Goal: Find specific fact: Find specific fact

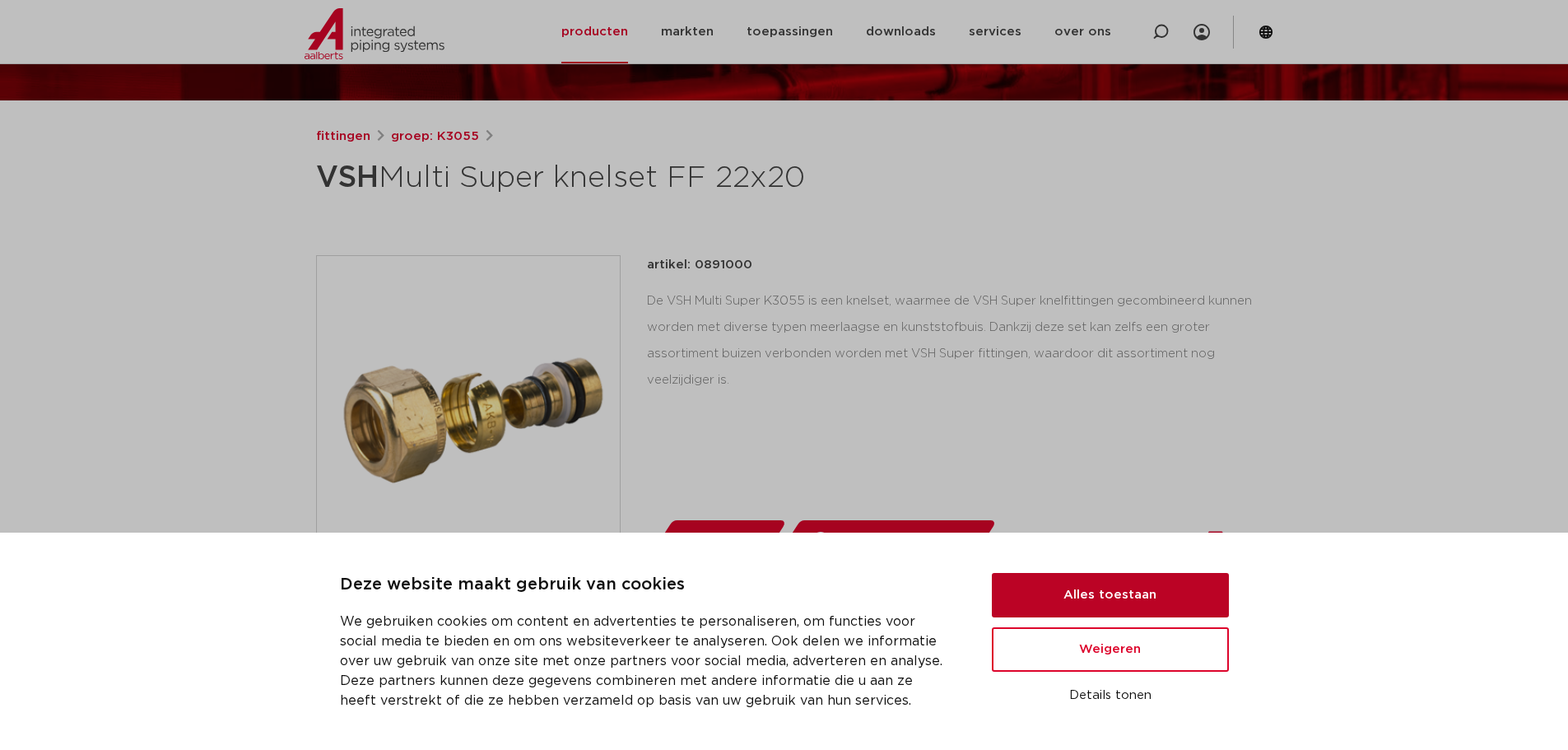
click at [1111, 589] on button "Alles toestaan" at bounding box center [1110, 595] width 237 height 44
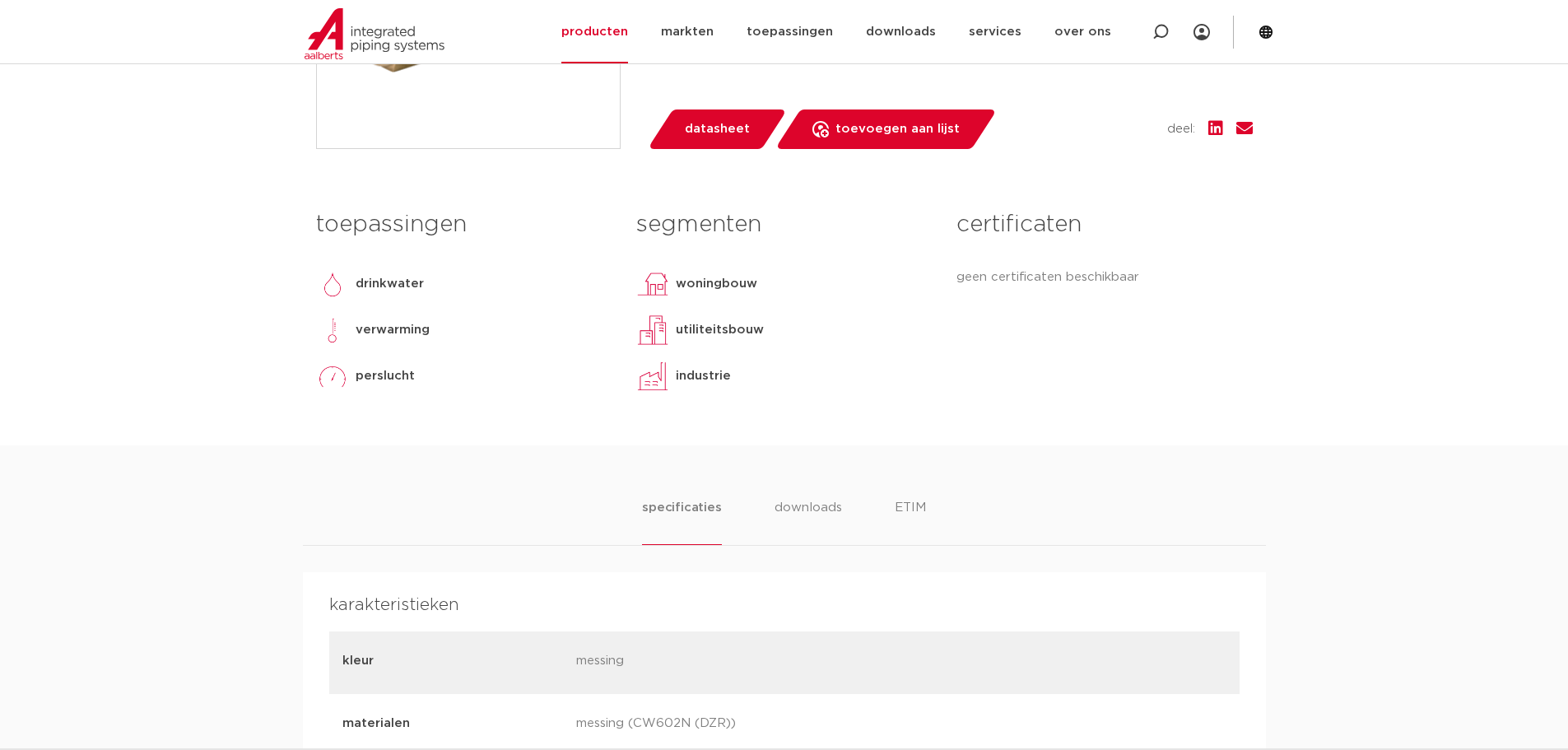
scroll to position [576, 0]
click at [724, 123] on span "datasheet" at bounding box center [717, 128] width 65 height 26
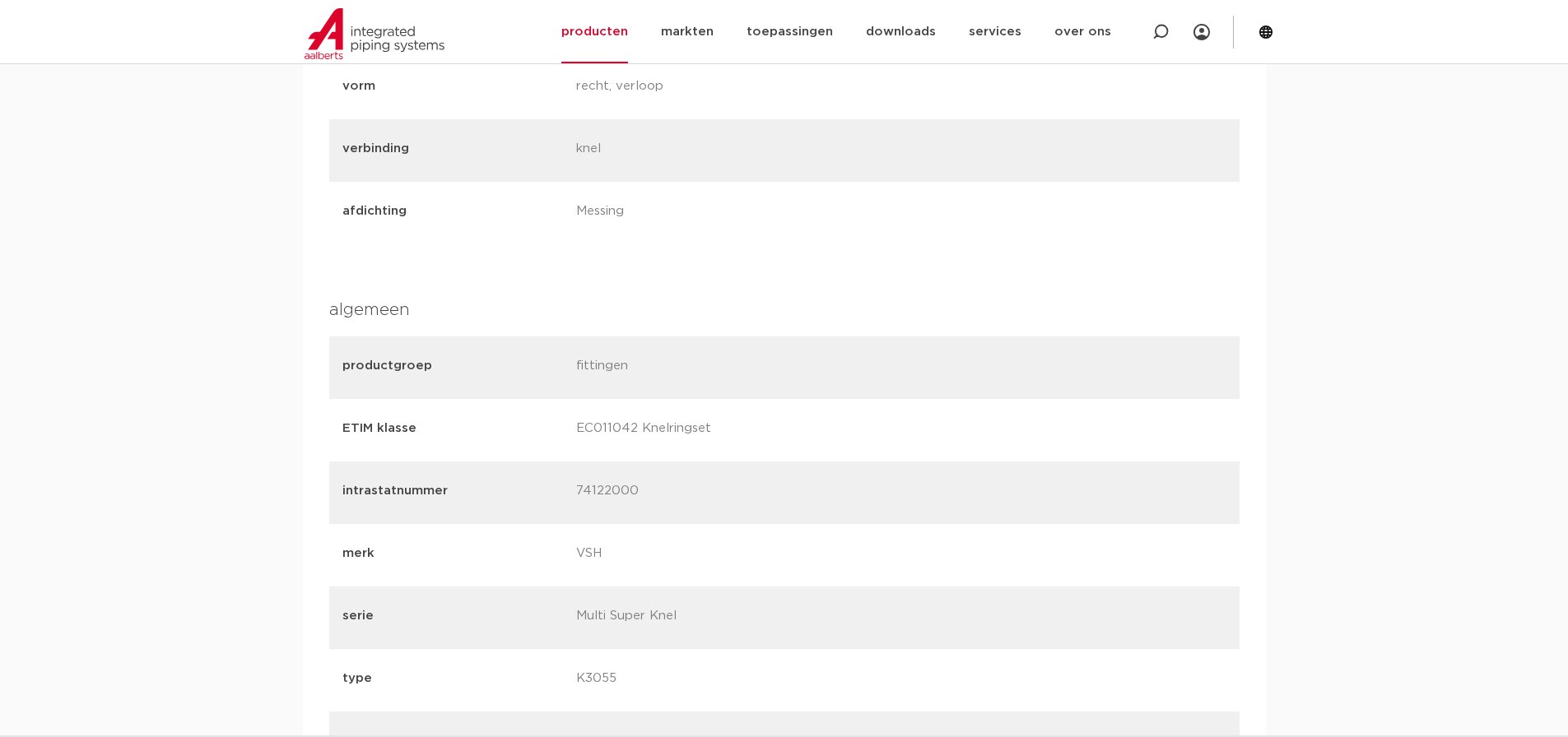
scroll to position [1398, 0]
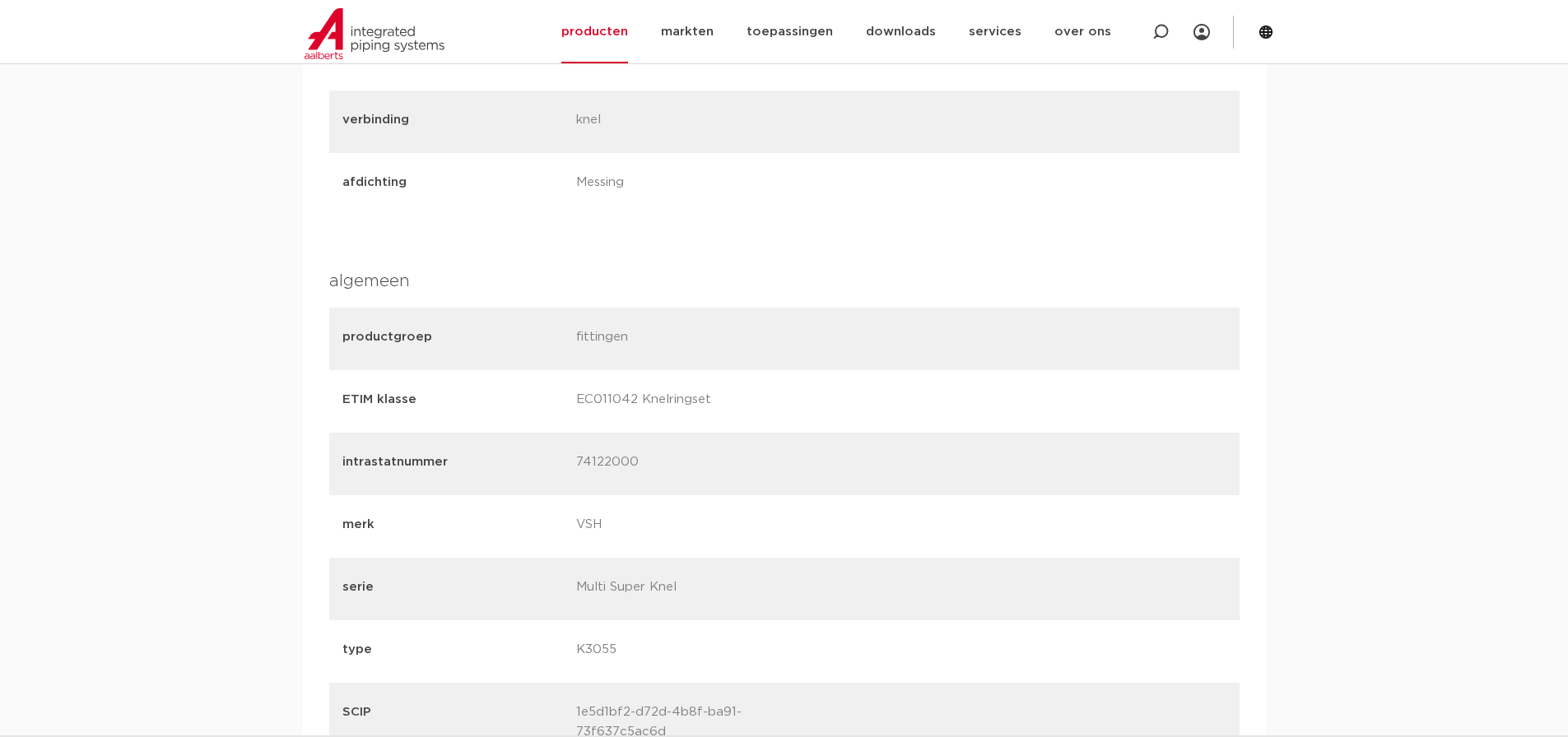
drag, startPoint x: 629, startPoint y: 469, endPoint x: 591, endPoint y: 466, distance: 38.1
click at [575, 470] on div "intrastatnummer 74122000" at bounding box center [784, 464] width 910 height 63
copy p "74122000"
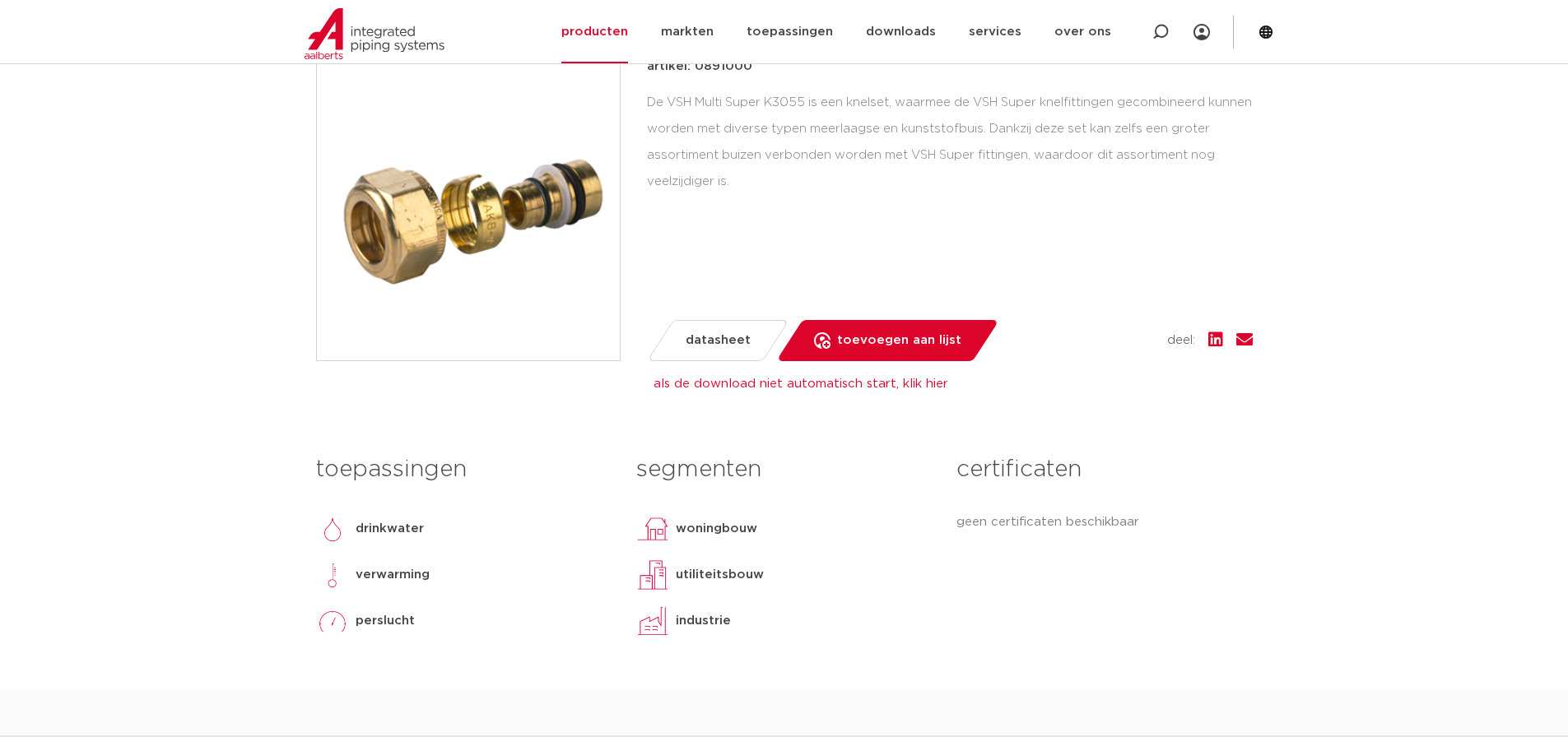
scroll to position [329, 0]
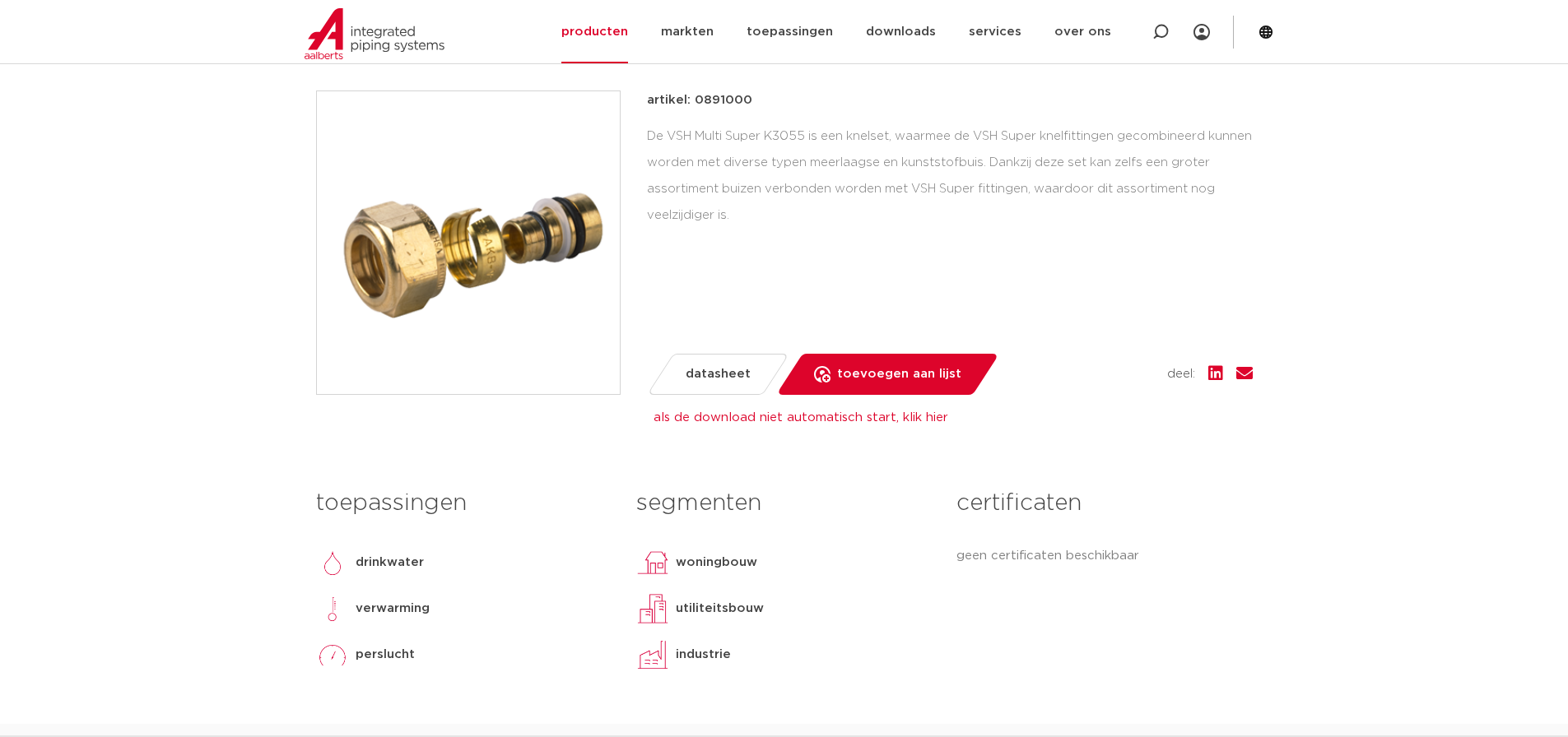
drag, startPoint x: 696, startPoint y: 101, endPoint x: 749, endPoint y: 100, distance: 53.0
click at [749, 100] on div "artikel: 0891000" at bounding box center [950, 100] width 606 height 20
copy p "0891000"
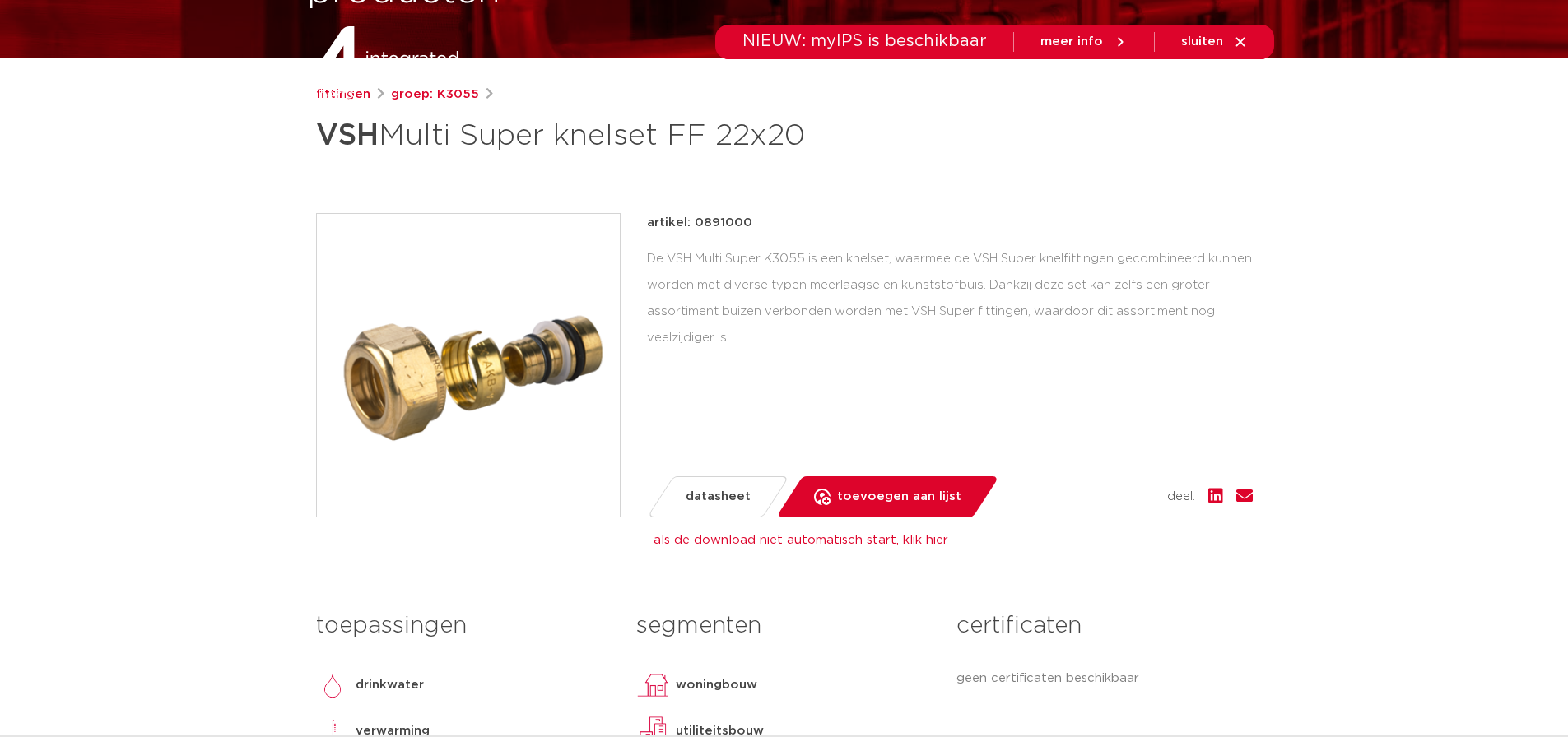
scroll to position [0, 0]
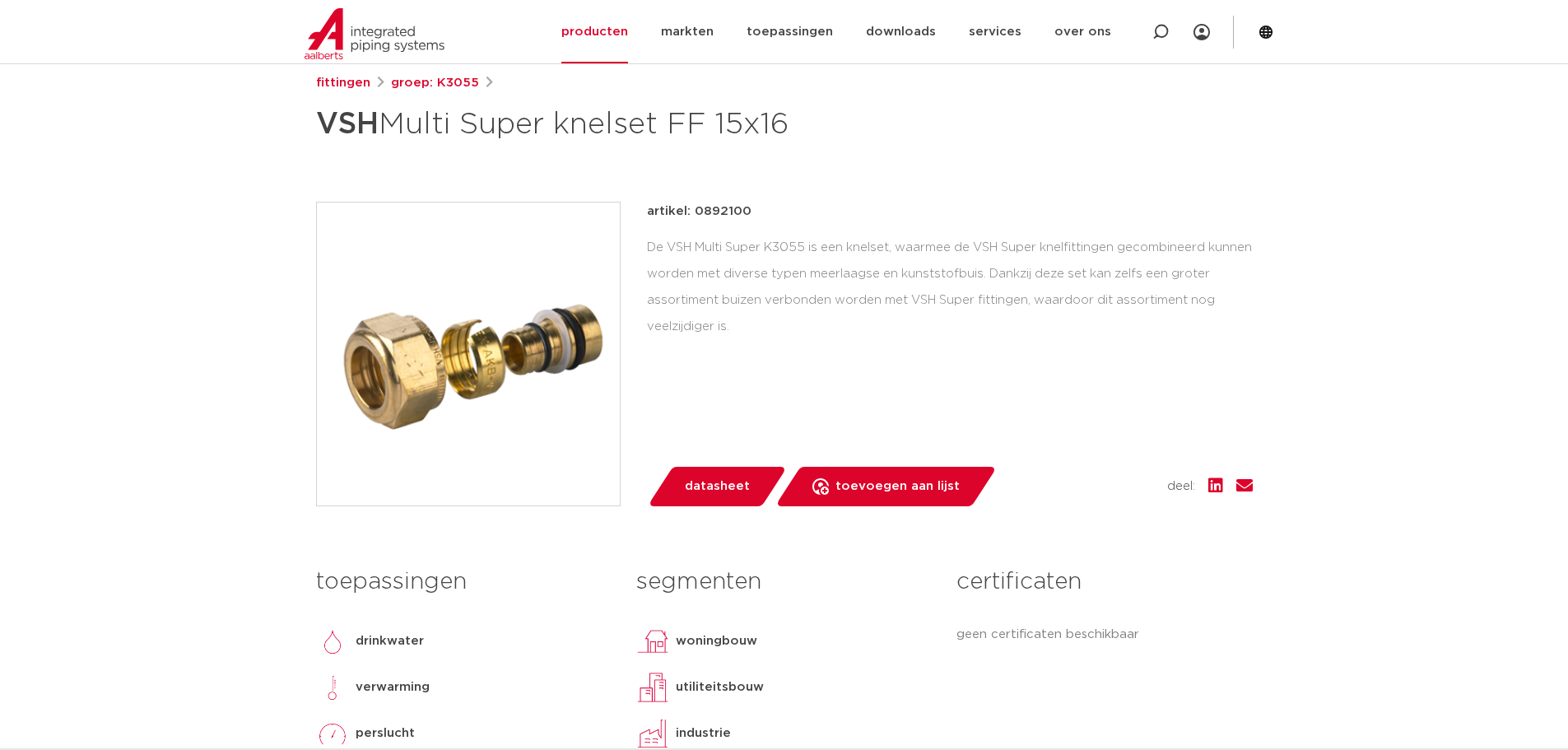
scroll to position [247, 0]
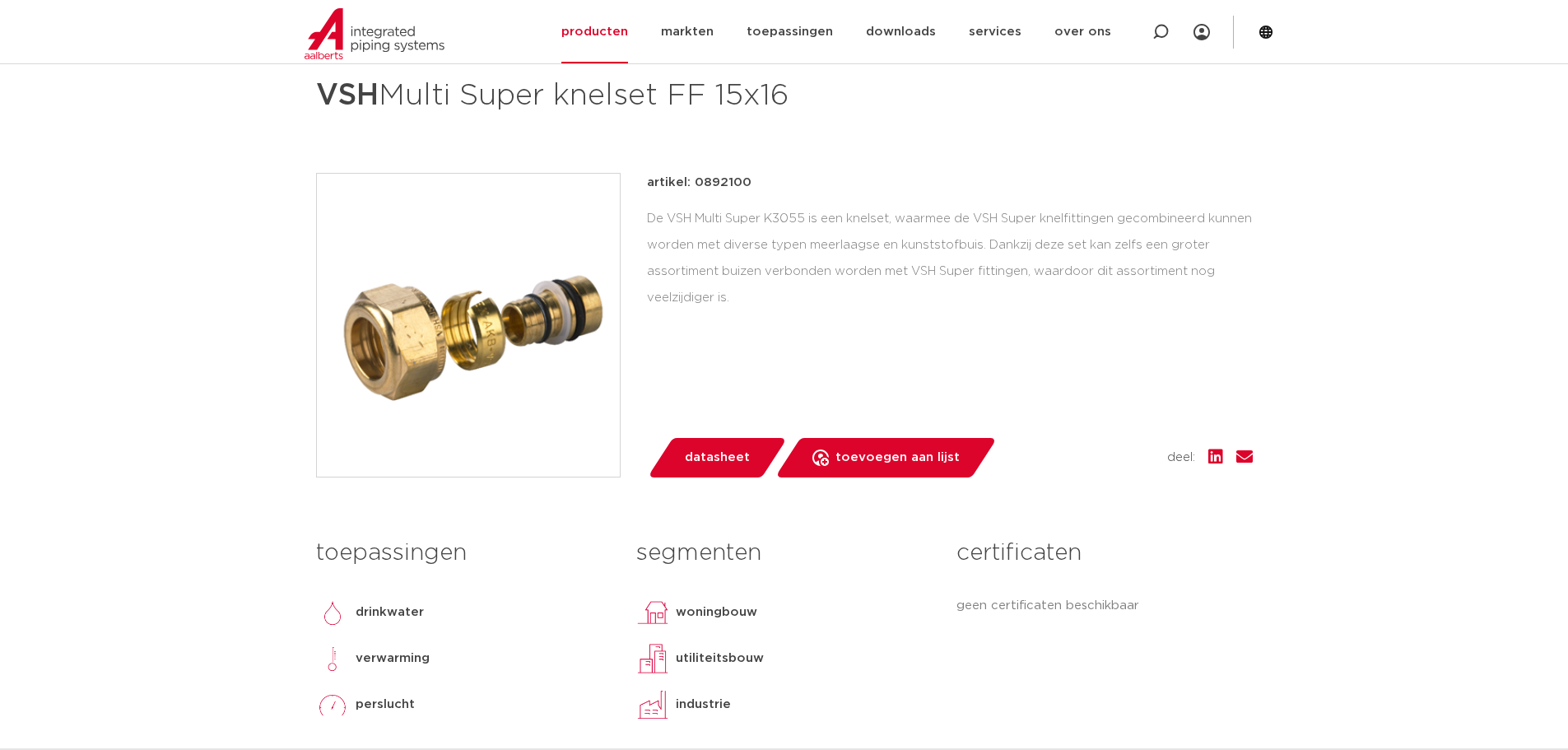
drag, startPoint x: 752, startPoint y: 173, endPoint x: 696, endPoint y: 182, distance: 56.7
click at [696, 182] on div "artikel: 0892100" at bounding box center [950, 183] width 606 height 20
copy p "0892100"
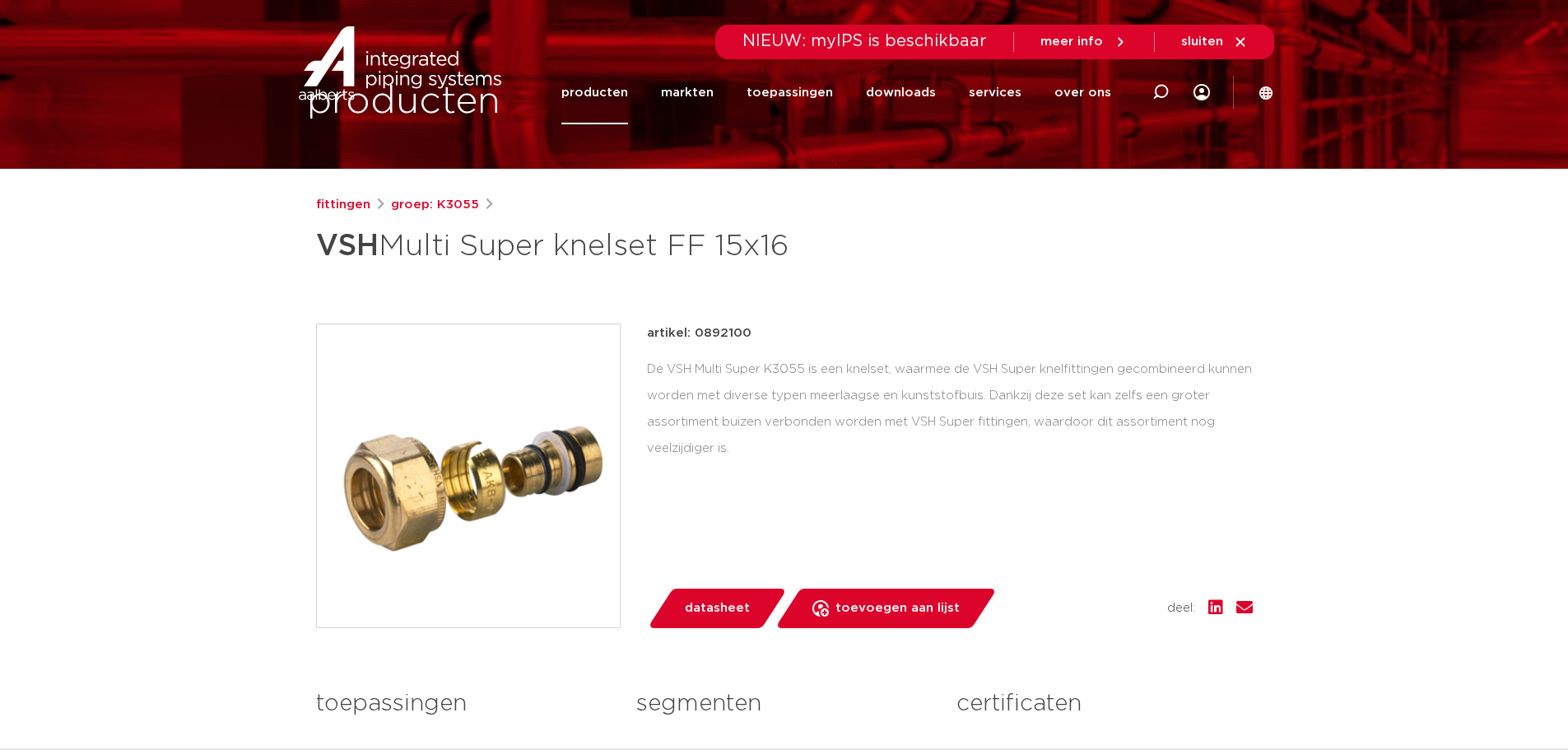
scroll to position [0, 0]
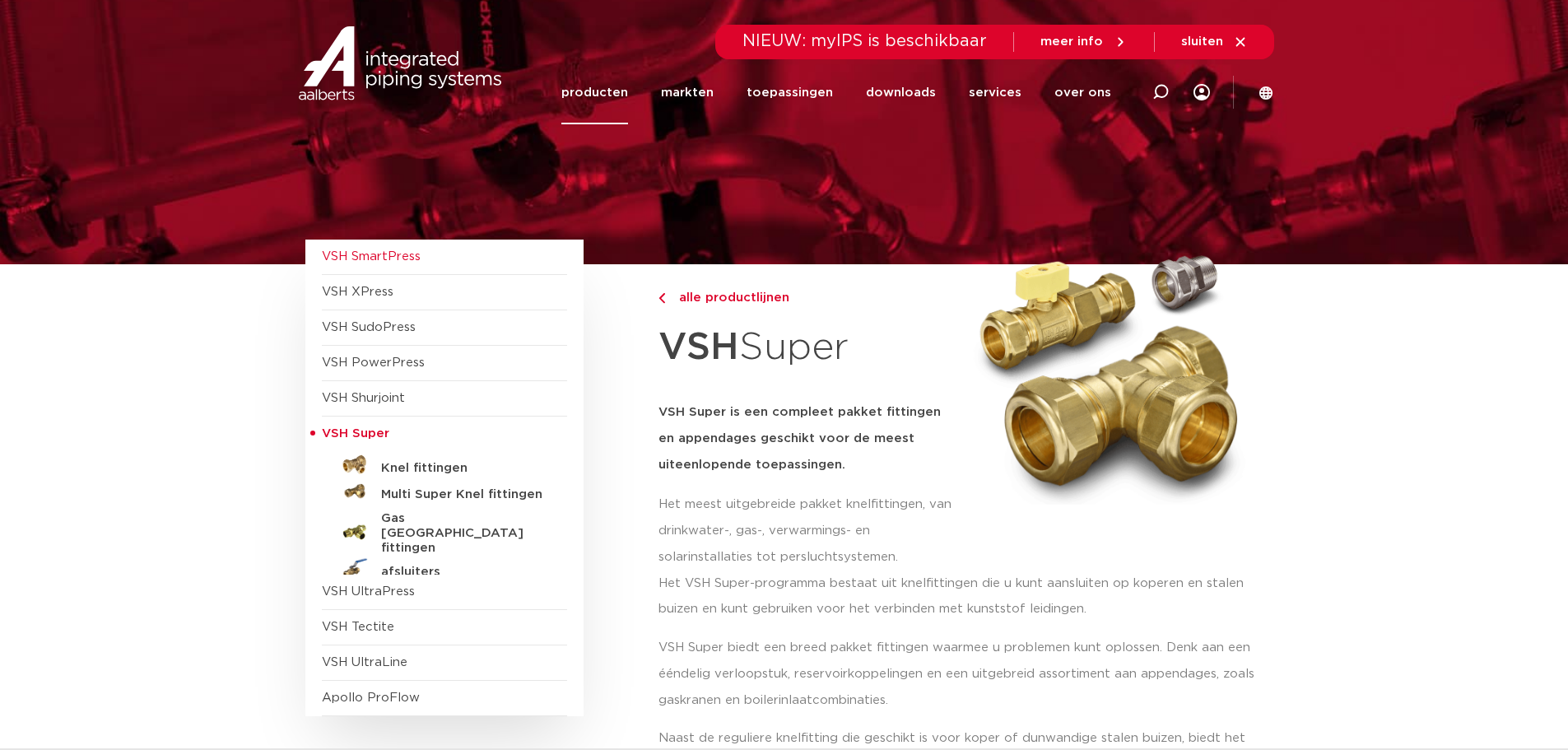
click at [378, 257] on span "VSH SmartPress" at bounding box center [371, 256] width 99 height 12
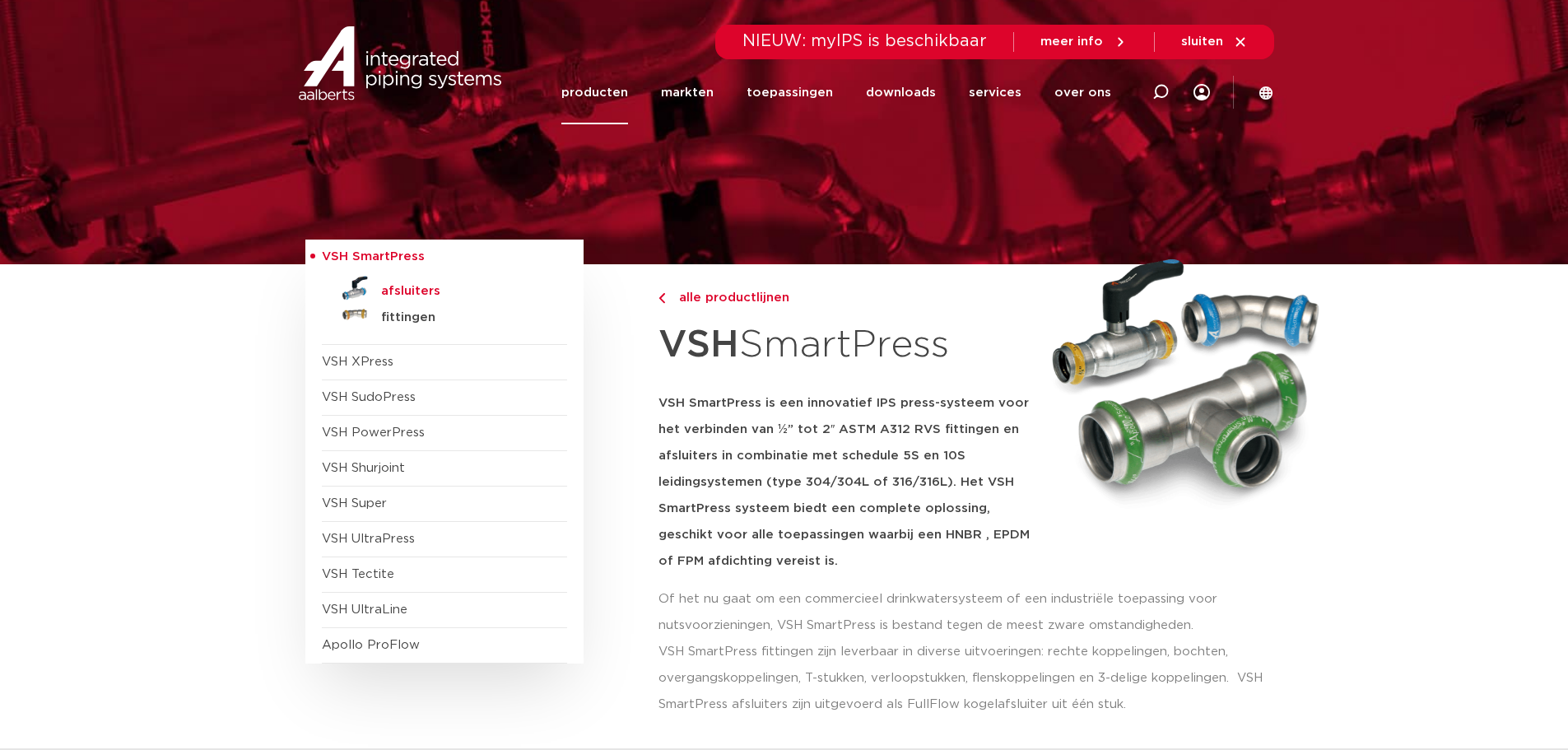
drag, startPoint x: 416, startPoint y: 291, endPoint x: 425, endPoint y: 293, distance: 9.2
click at [419, 291] on h5 "afsluiters" at bounding box center [463, 291] width 163 height 15
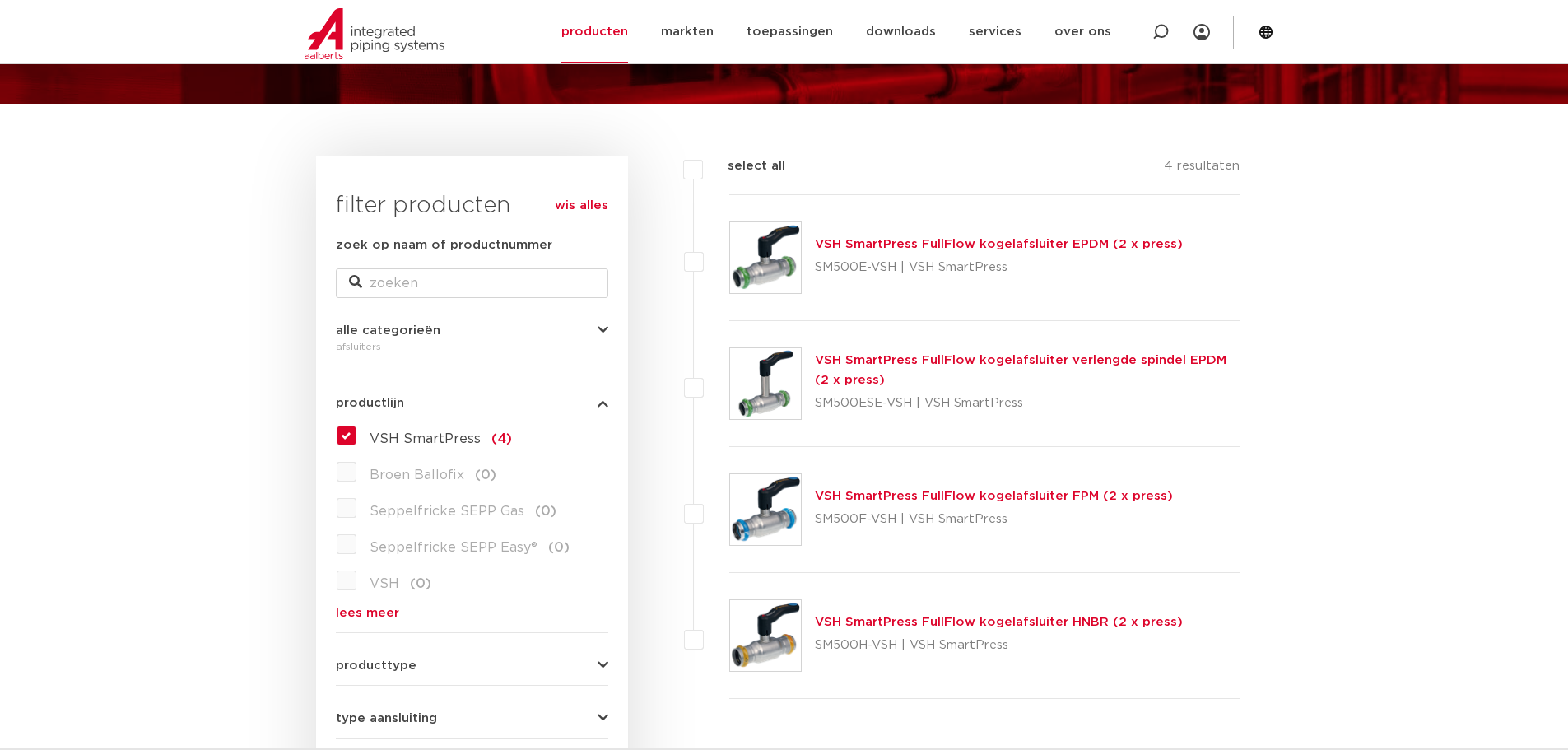
scroll to position [247, 0]
